Goal: Task Accomplishment & Management: Manage account settings

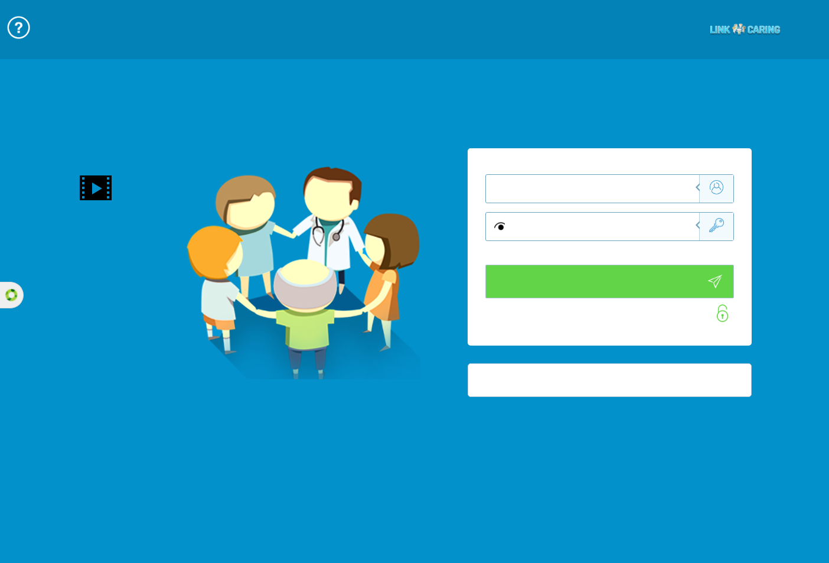
type input "התחבר עכשיו"
type input "עדיין לא? [PERSON_NAME] חשבון!"
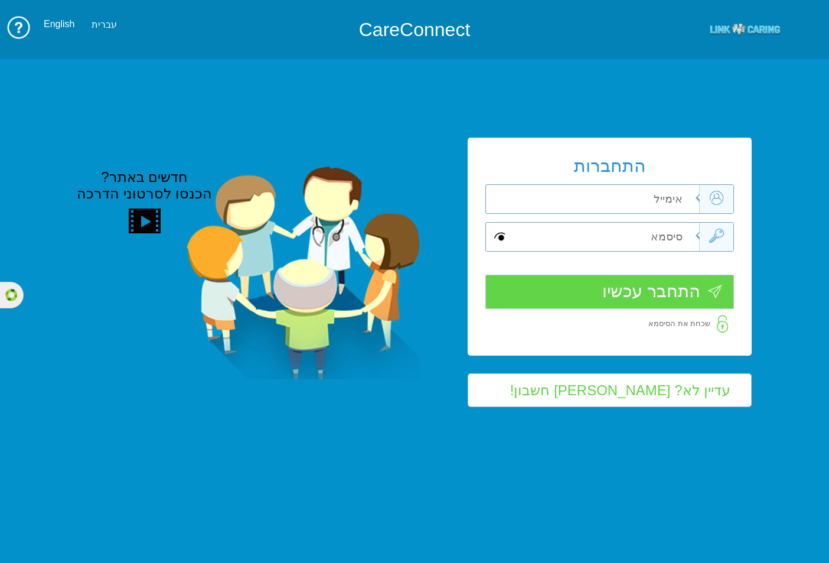
click at [656, 197] on div "התחברות שדה חובה שדה חובה שדה חובה" at bounding box center [610, 247] width 284 height 218
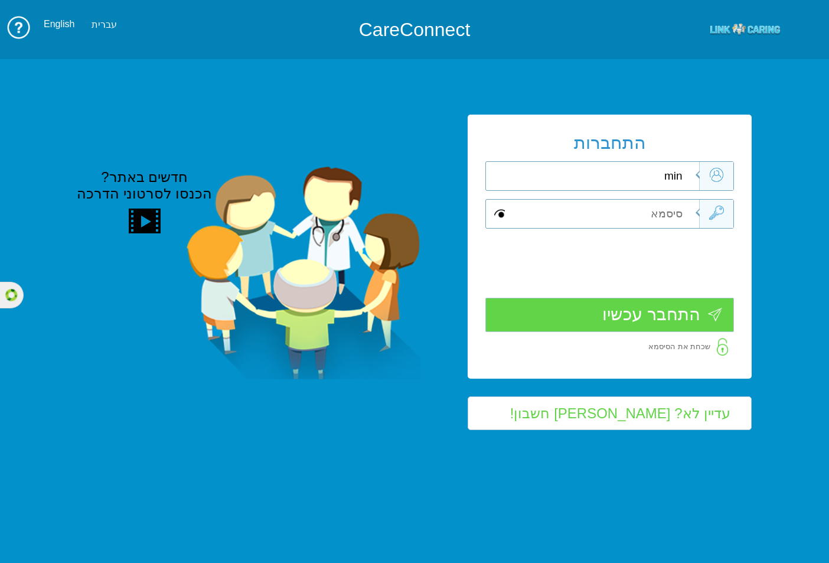
click at [685, 178] on input "min" at bounding box center [601, 176] width 196 height 28
click at [669, 179] on input "min" at bounding box center [601, 176] width 196 height 28
paste input "[EMAIL_ADDRESS][DOMAIN_NAME]"
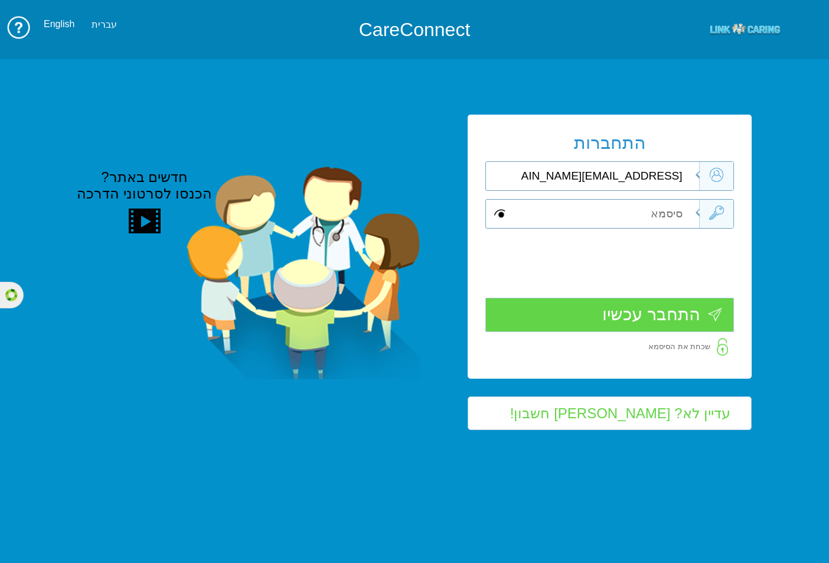
type input "[EMAIL_ADDRESS][DOMAIN_NAME]"
click at [678, 208] on input "text" at bounding box center [601, 214] width 196 height 28
paste input "m305092576"
type input "m305092576"
click at [496, 210] on span at bounding box center [499, 214] width 11 height 14
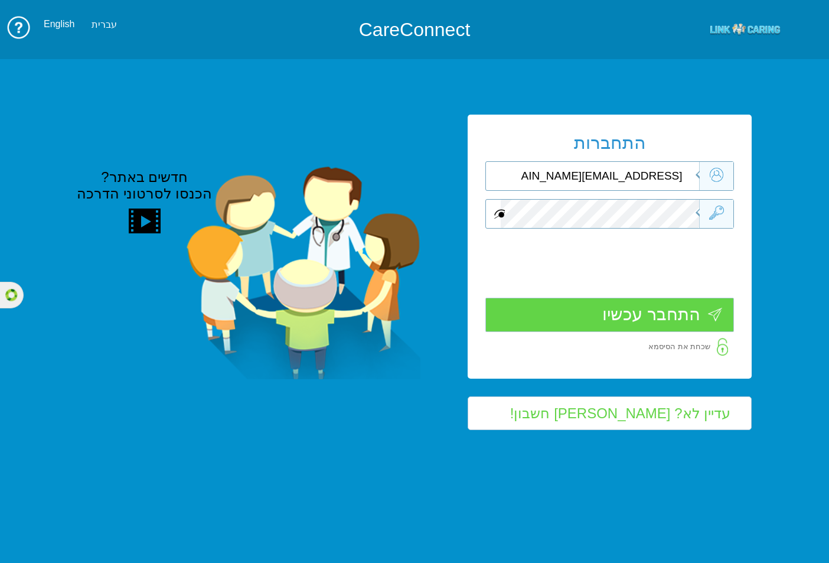
click at [496, 210] on span at bounding box center [499, 214] width 11 height 14
drag, startPoint x: 491, startPoint y: 210, endPoint x: 497, endPoint y: 210, distance: 6.5
click at [496, 210] on div at bounding box center [609, 214] width 249 height 30
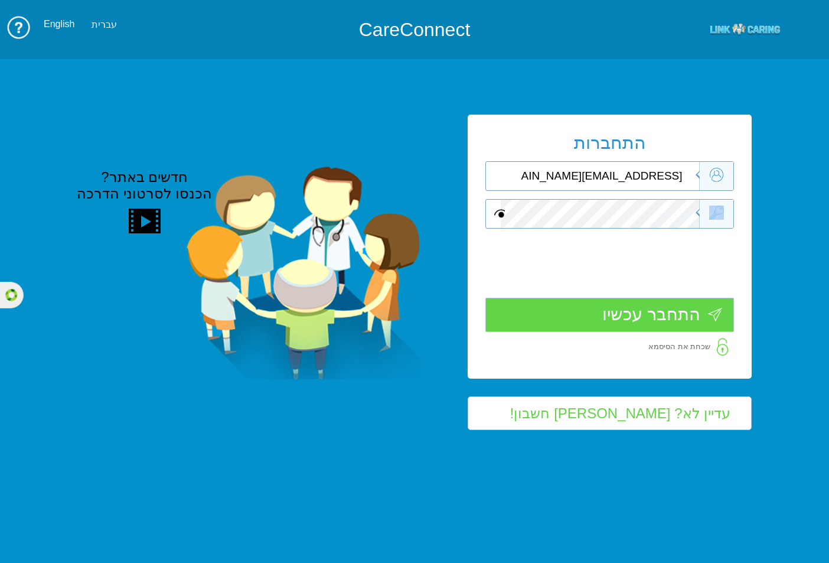
click at [499, 210] on span at bounding box center [499, 214] width 11 height 14
click at [709, 205] on div at bounding box center [609, 214] width 249 height 30
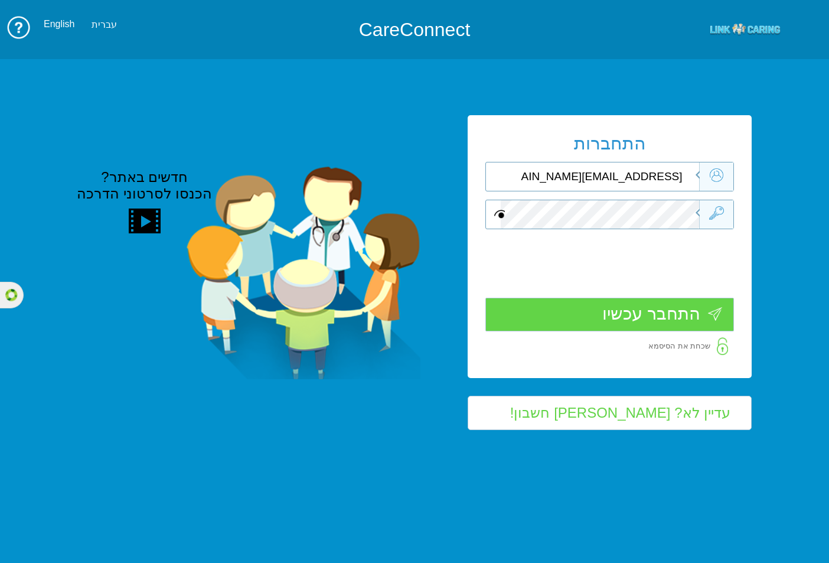
click at [611, 320] on input "התחבר עכשיו" at bounding box center [609, 315] width 249 height 34
click at [632, 315] on input "התחבר עכשיו" at bounding box center [609, 315] width 249 height 34
